Goal: Information Seeking & Learning: Learn about a topic

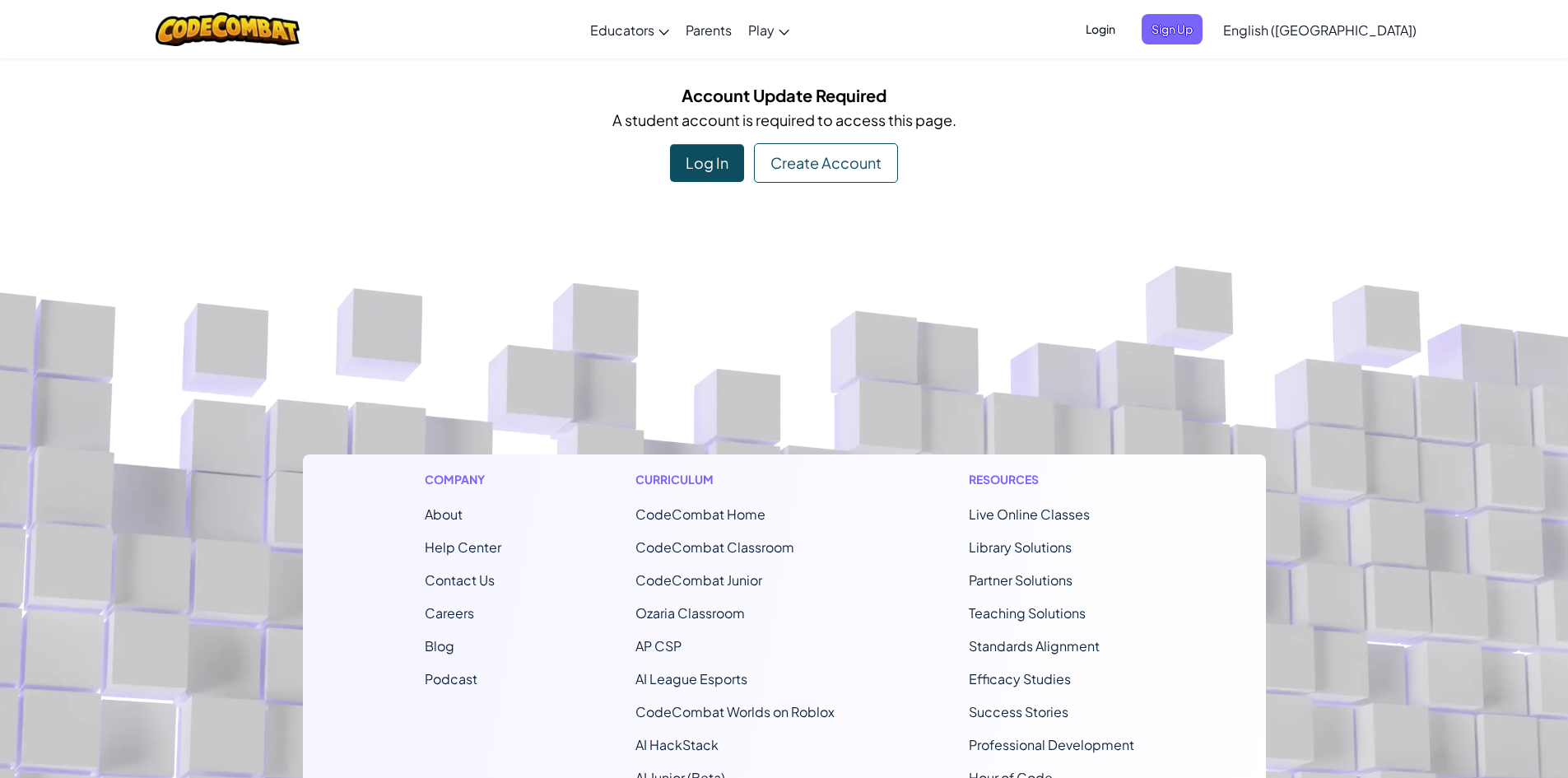
click at [728, 159] on div "Log In" at bounding box center [707, 163] width 74 height 38
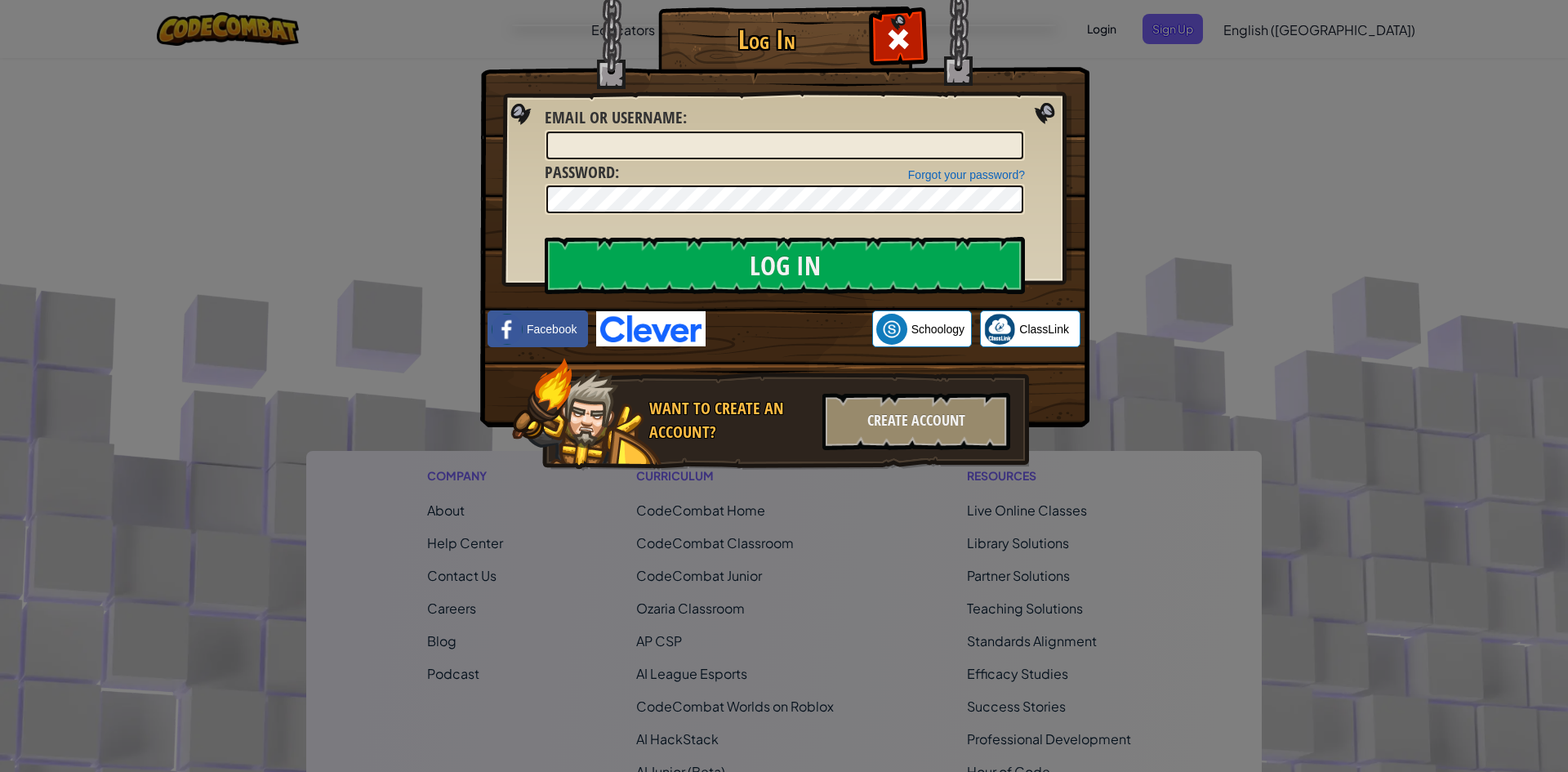
click at [662, 319] on img at bounding box center [650, 328] width 110 height 35
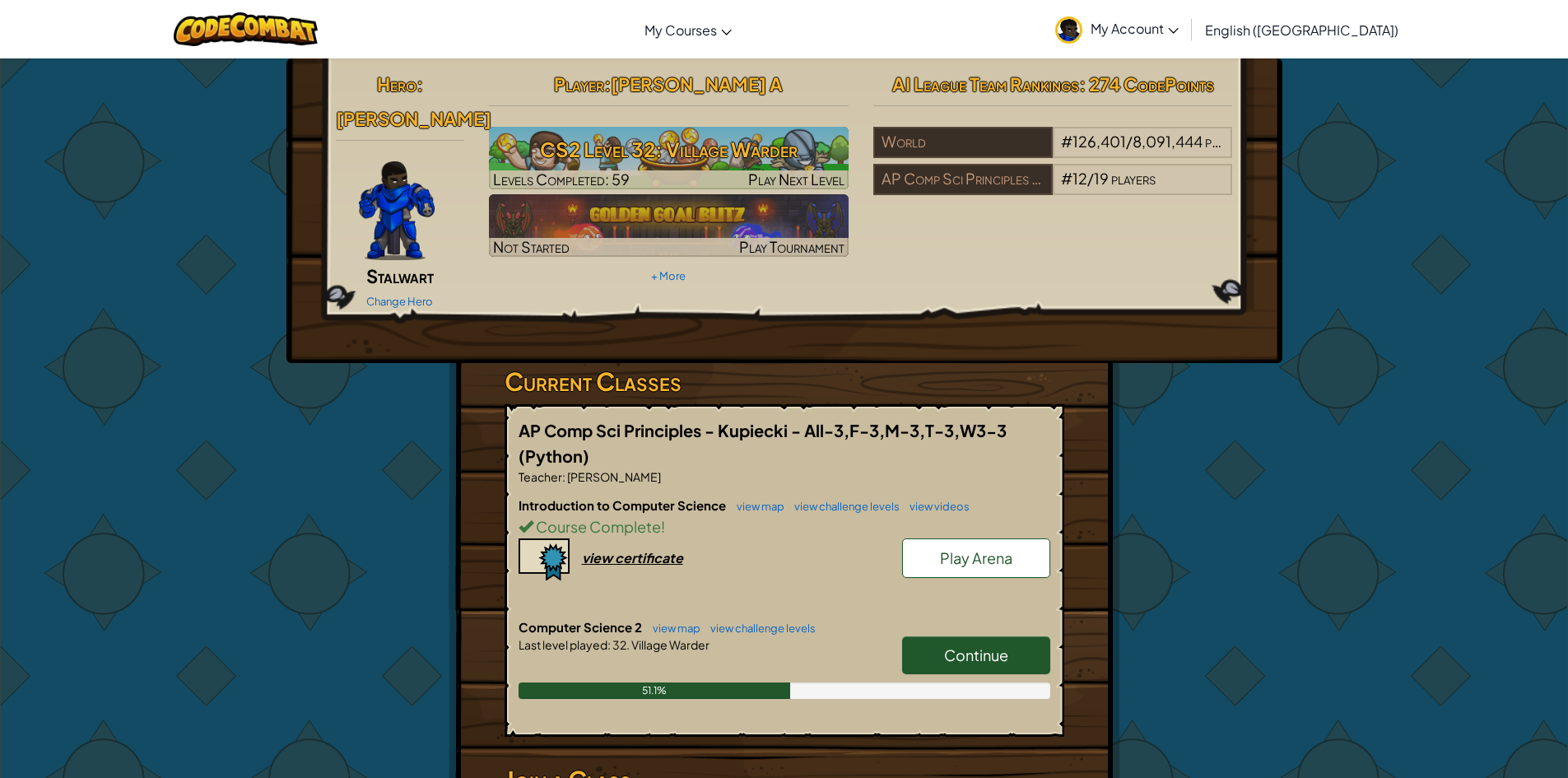
click at [991, 645] on span "Continue" at bounding box center [976, 655] width 64 height 19
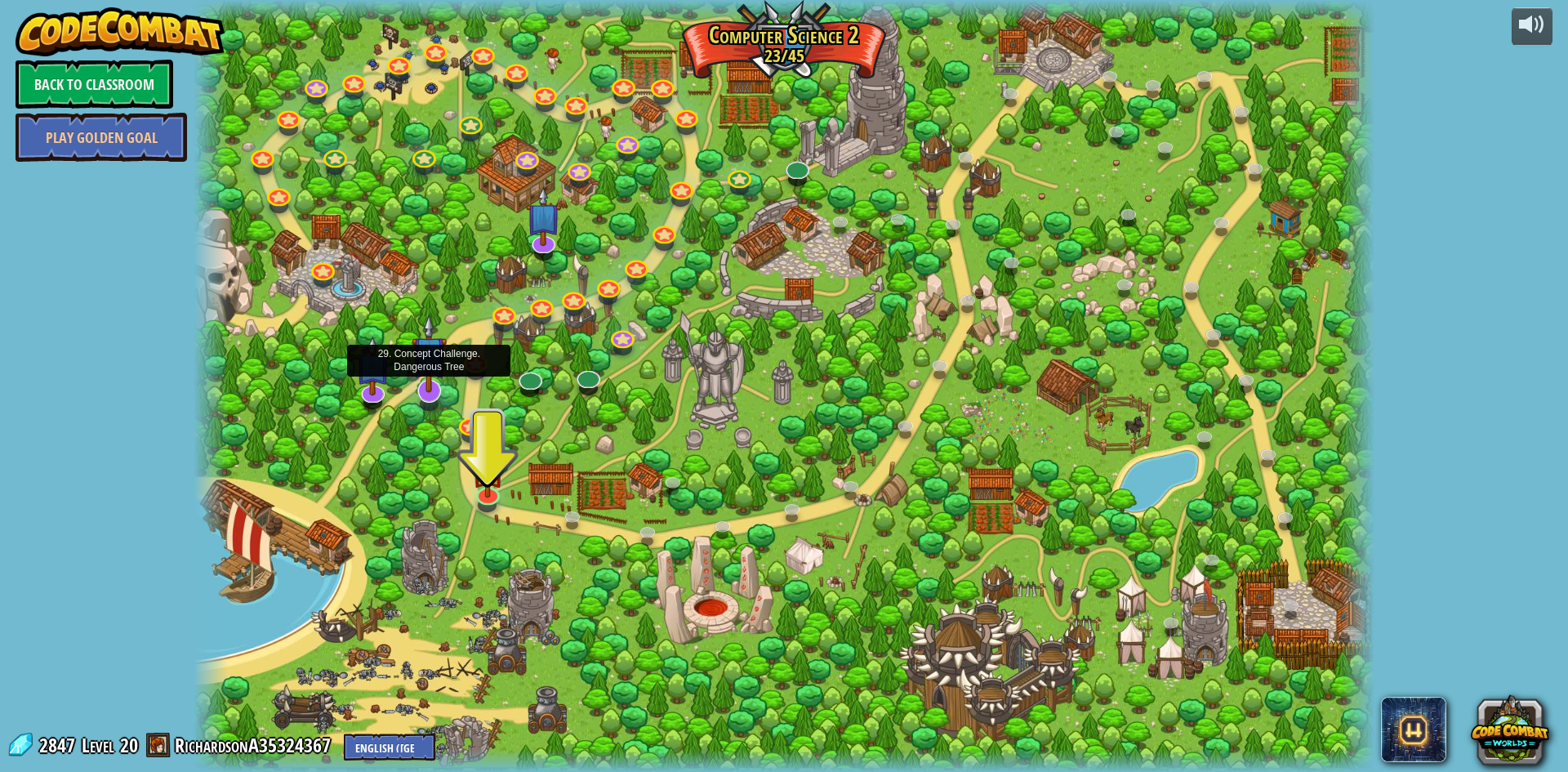
click at [433, 391] on img at bounding box center [428, 353] width 34 height 79
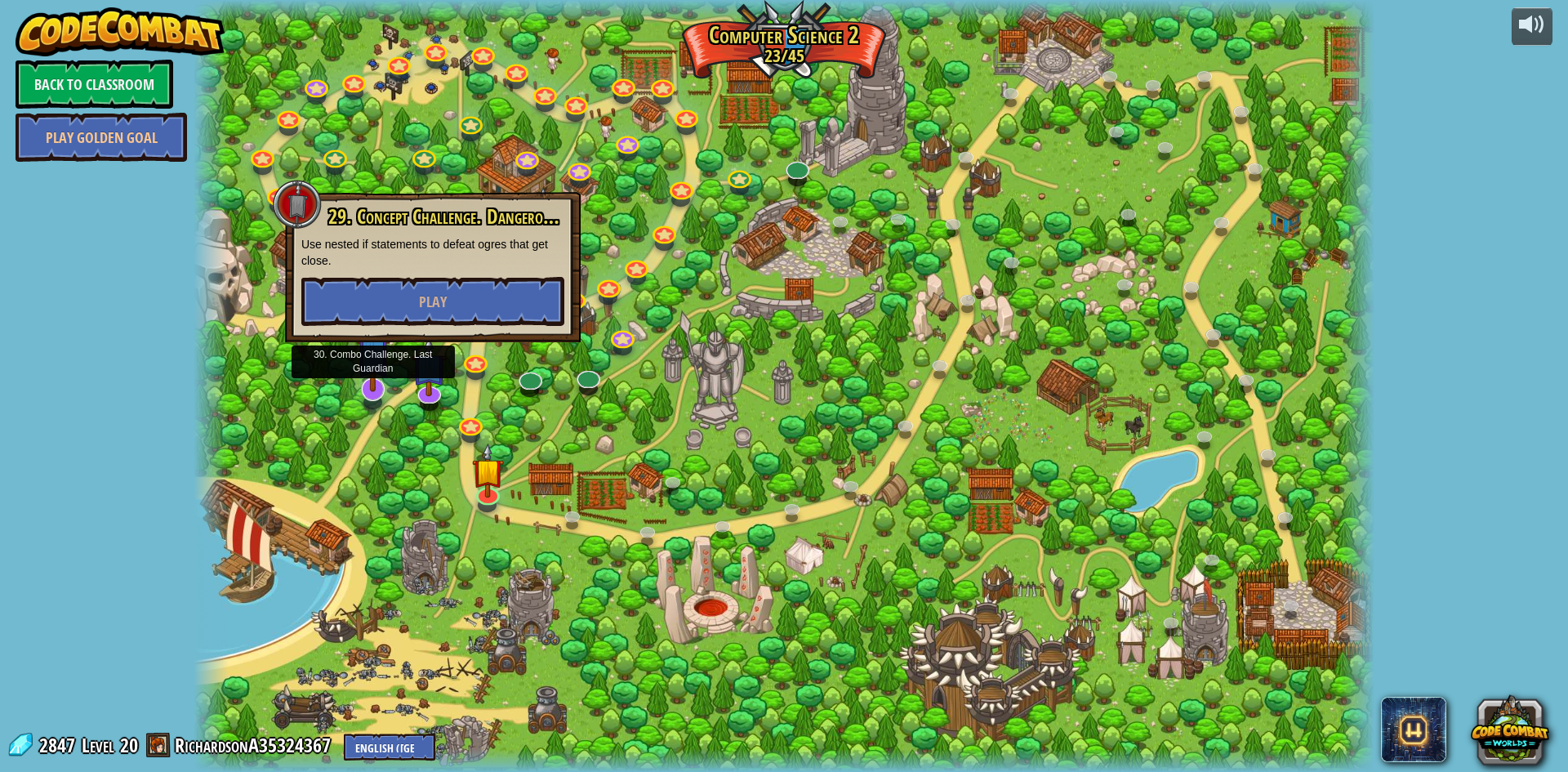
click at [365, 379] on img at bounding box center [373, 351] width 34 height 79
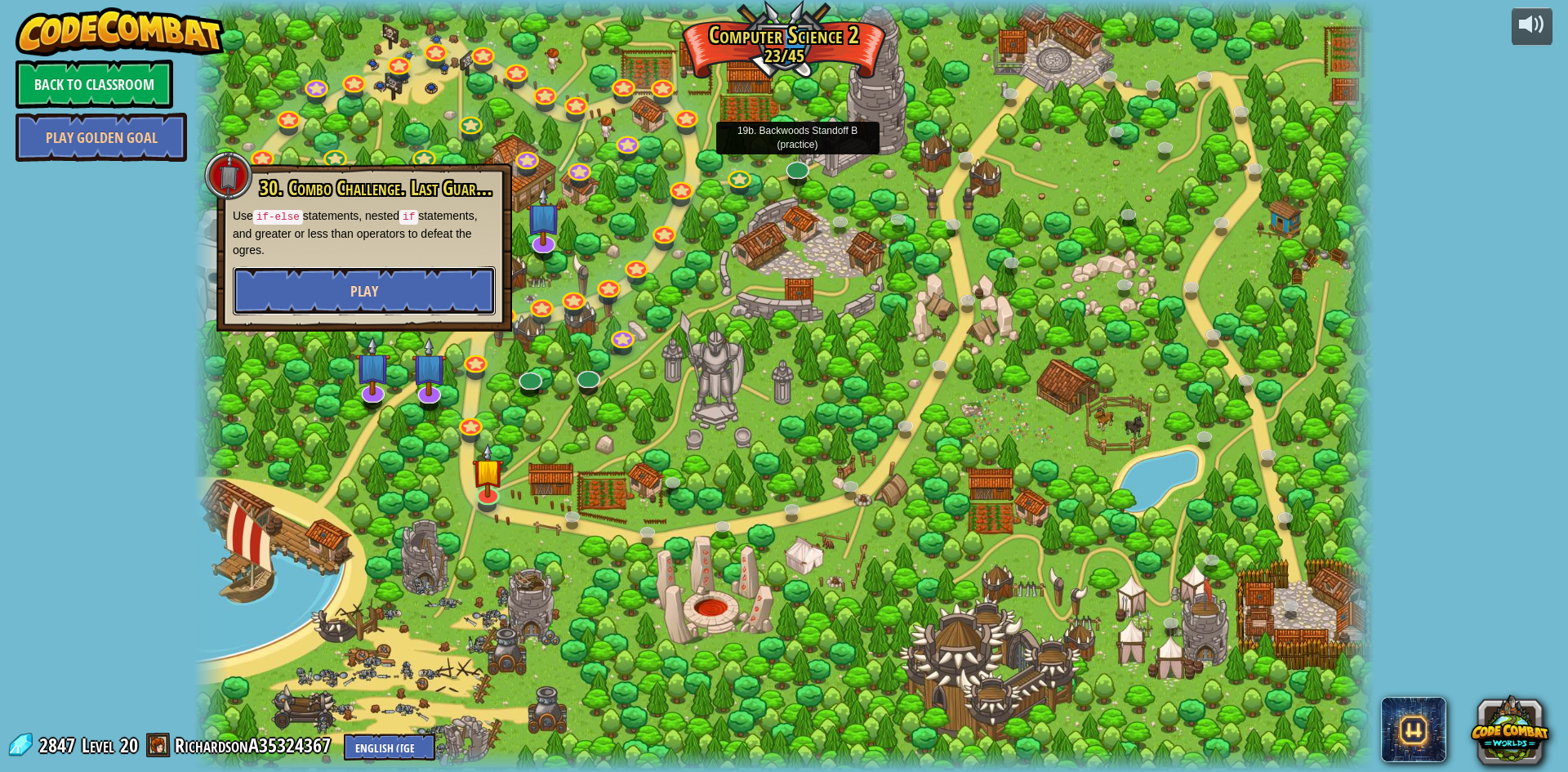
click at [416, 308] on button "Play" at bounding box center [364, 291] width 263 height 49
